Goal: Information Seeking & Learning: Learn about a topic

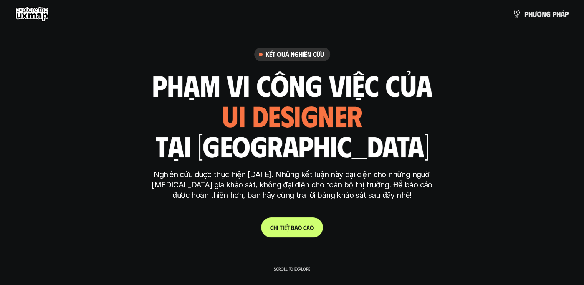
click at [31, 13] on use at bounding box center [31, 13] width 33 height 15
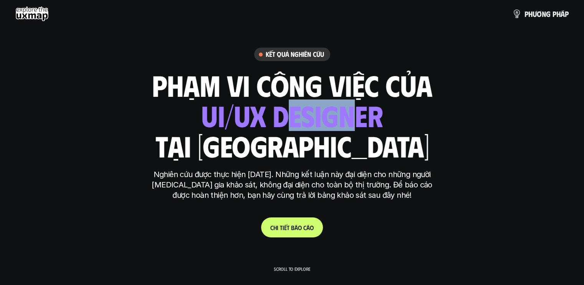
drag, startPoint x: 297, startPoint y: 117, endPoint x: 355, endPoint y: 118, distance: 58.0
click at [355, 118] on div "ui designer ui/ux designer product designer UX designer ui designer" at bounding box center [292, 114] width 182 height 31
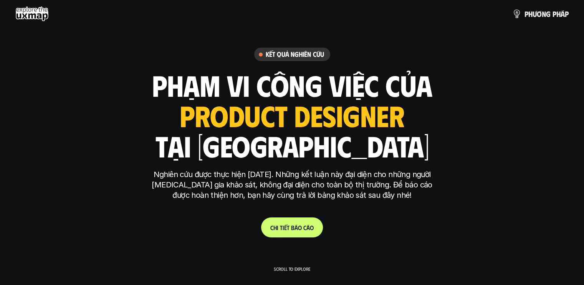
drag, startPoint x: 355, startPoint y: 118, endPoint x: 399, endPoint y: 122, distance: 45.1
click at [399, 122] on div "ui designer ui/ux designer product designer UX designer ui designer" at bounding box center [292, 114] width 225 height 31
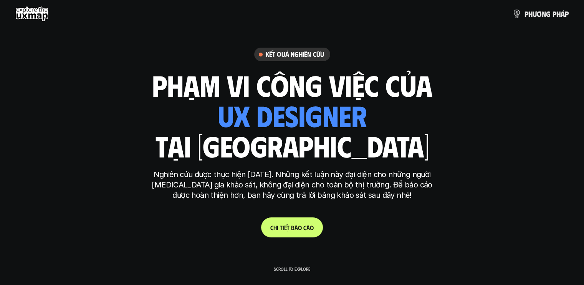
click at [292, 269] on p "Scroll to explore" at bounding box center [292, 268] width 36 height 5
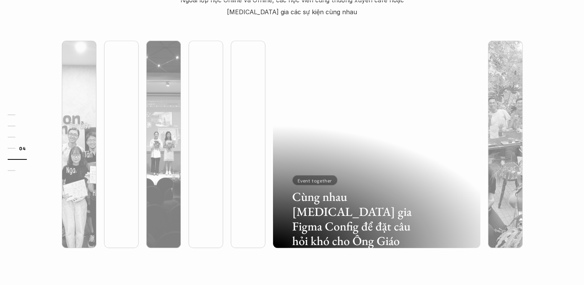
scroll to position [2083, 0]
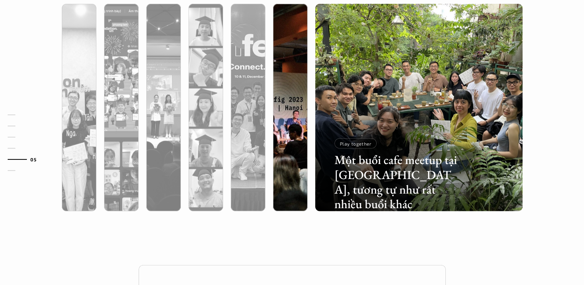
click at [297, 140] on div at bounding box center [354, 166] width 124 height 56
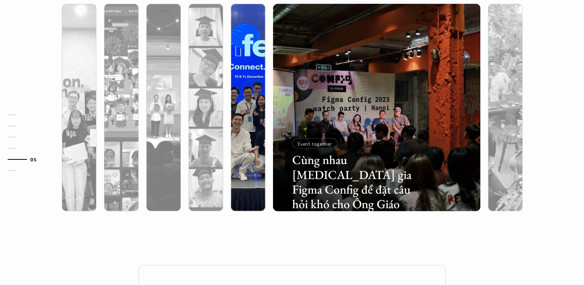
click at [259, 96] on div at bounding box center [248, 148] width 35 height 125
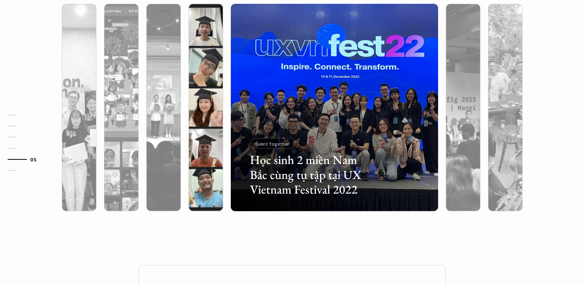
click at [215, 101] on div at bounding box center [206, 148] width 35 height 125
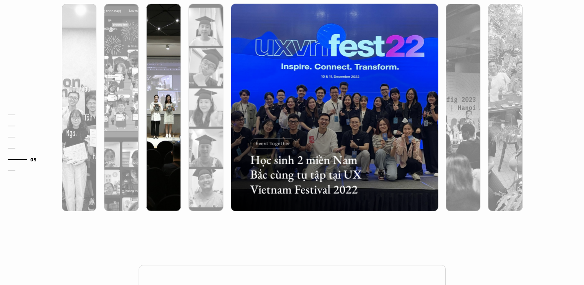
click at [157, 104] on div at bounding box center [163, 148] width 35 height 125
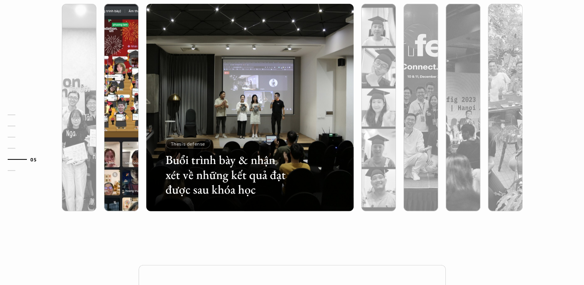
click at [129, 108] on div at bounding box center [121, 148] width 35 height 125
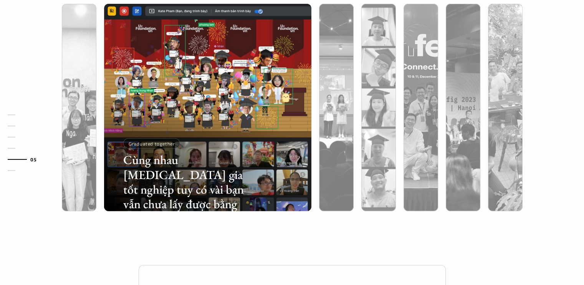
click at [69, 113] on div "01 02 03 04 05 06" at bounding box center [38, 142] width 77 height 285
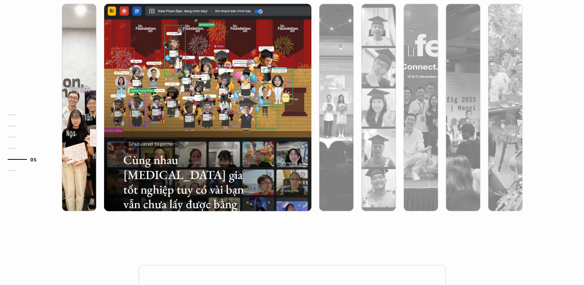
click at [78, 109] on div at bounding box center [79, 148] width 35 height 125
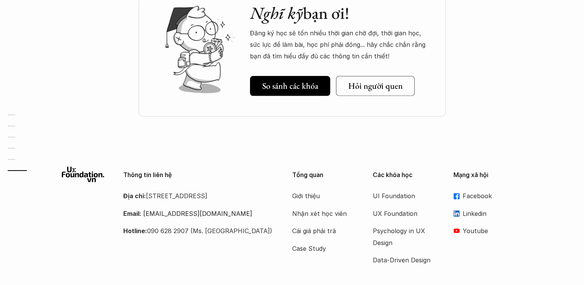
scroll to position [2402, 0]
